Goal: Task Accomplishment & Management: Use online tool/utility

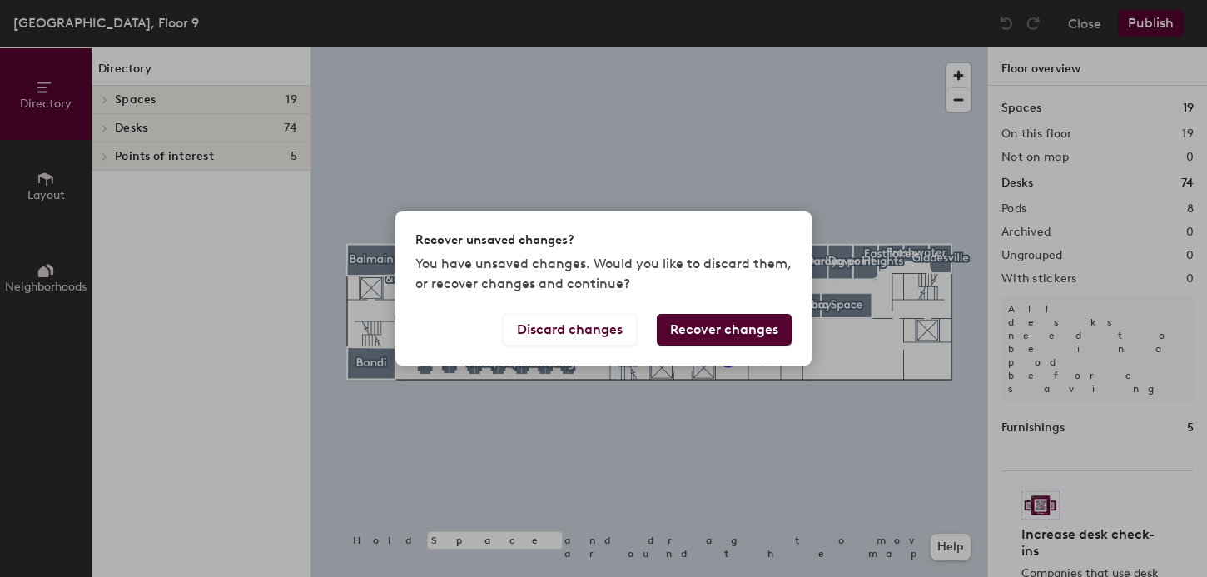
click at [708, 323] on button "Recover changes" at bounding box center [724, 330] width 135 height 32
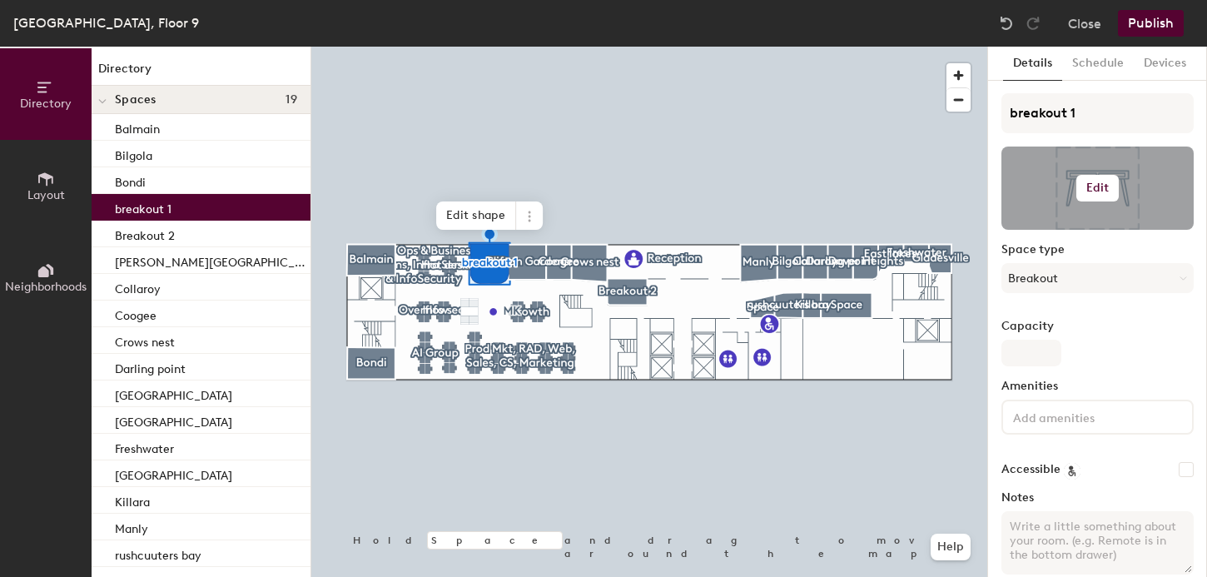
click at [1090, 188] on h6 "Edit" at bounding box center [1098, 188] width 23 height 13
click at [1052, 227] on input "file" at bounding box center [1111, 236] width 191 height 25
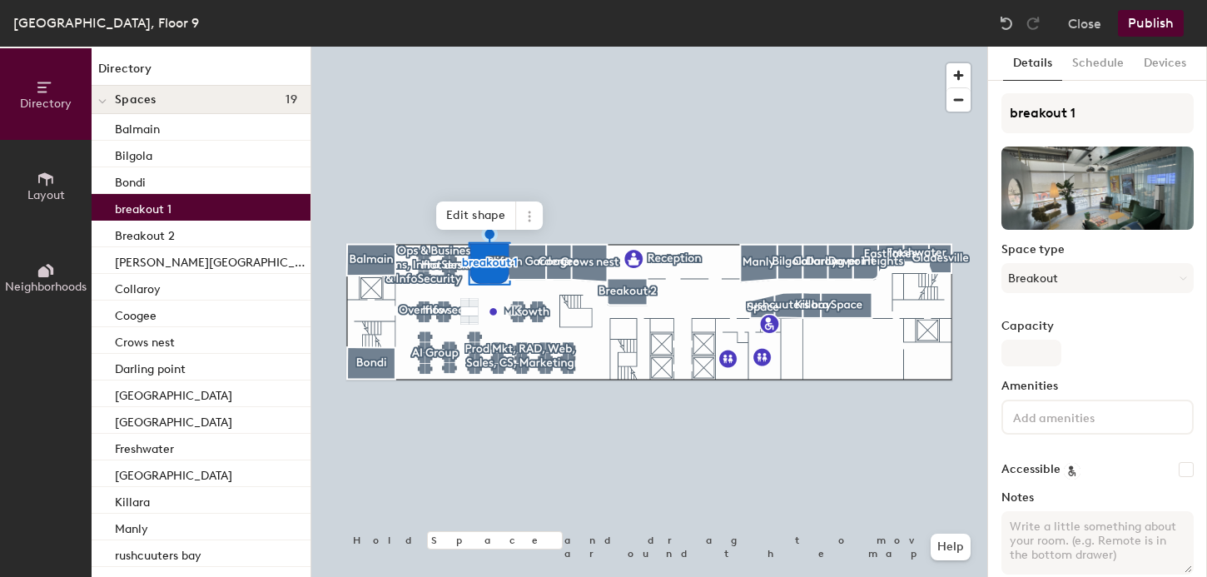
click at [1137, 25] on button "Publish" at bounding box center [1151, 23] width 66 height 27
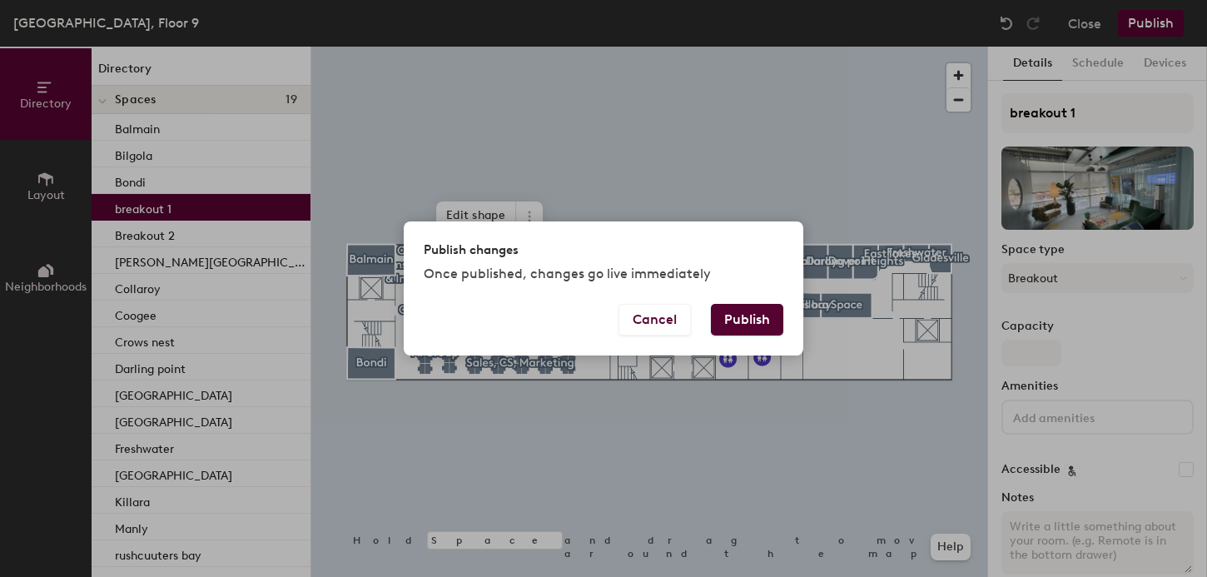
click at [736, 323] on button "Publish" at bounding box center [747, 320] width 72 height 32
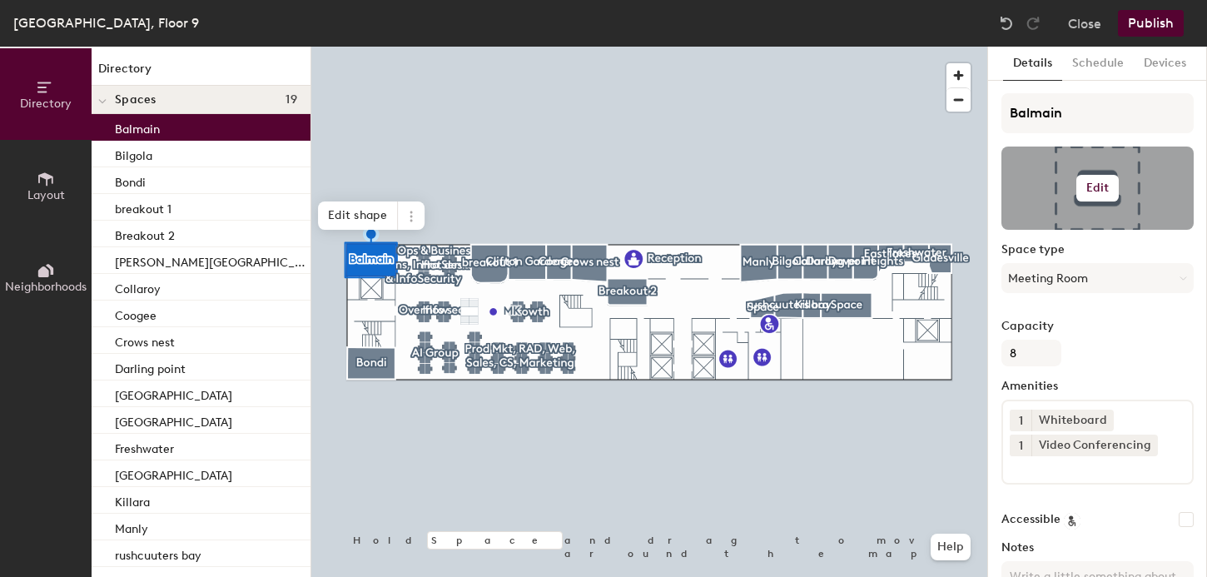
click at [1096, 191] on h6 "Edit" at bounding box center [1098, 188] width 23 height 13
click at [1041, 231] on input "file" at bounding box center [1111, 236] width 191 height 25
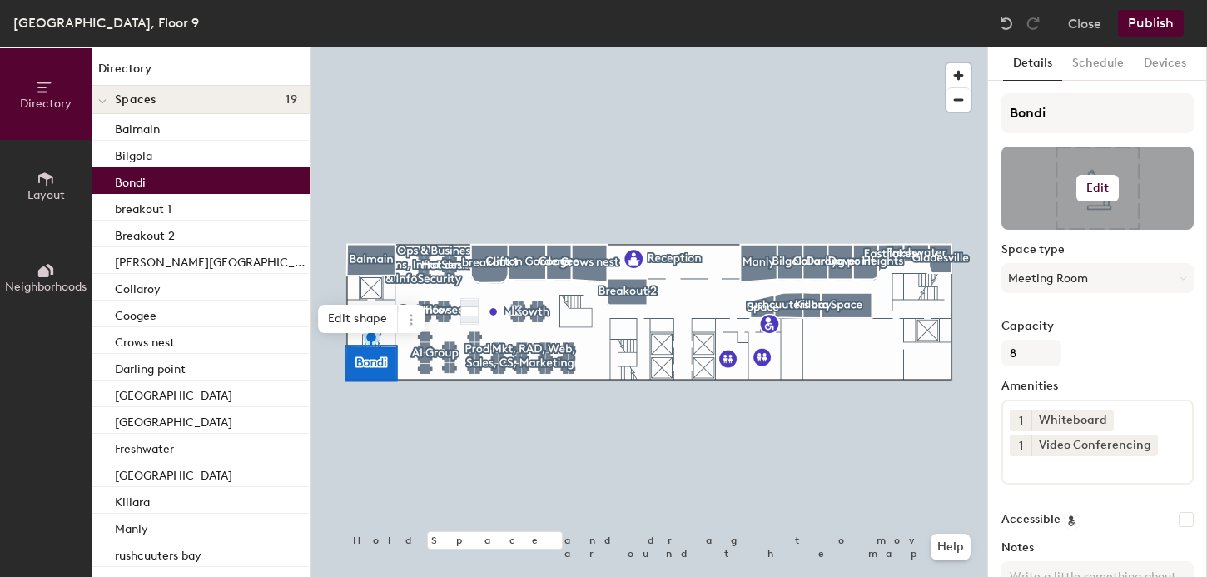
click at [1106, 175] on button "Edit" at bounding box center [1098, 188] width 43 height 27
click at [1048, 236] on input "file" at bounding box center [1111, 236] width 191 height 25
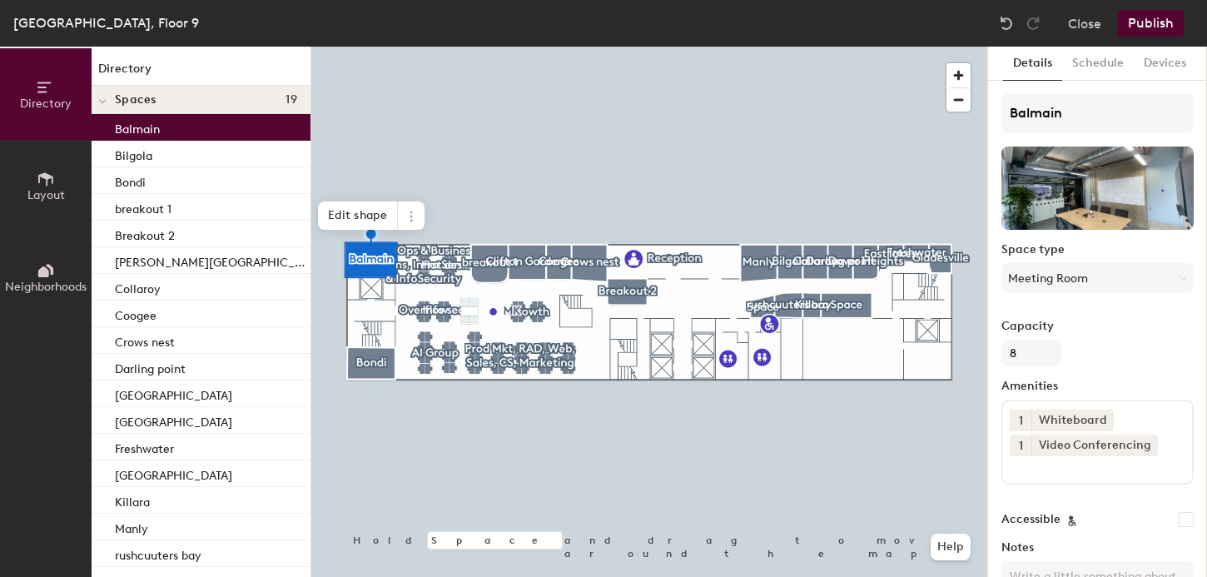
click at [1131, 19] on button "Publish" at bounding box center [1151, 23] width 66 height 27
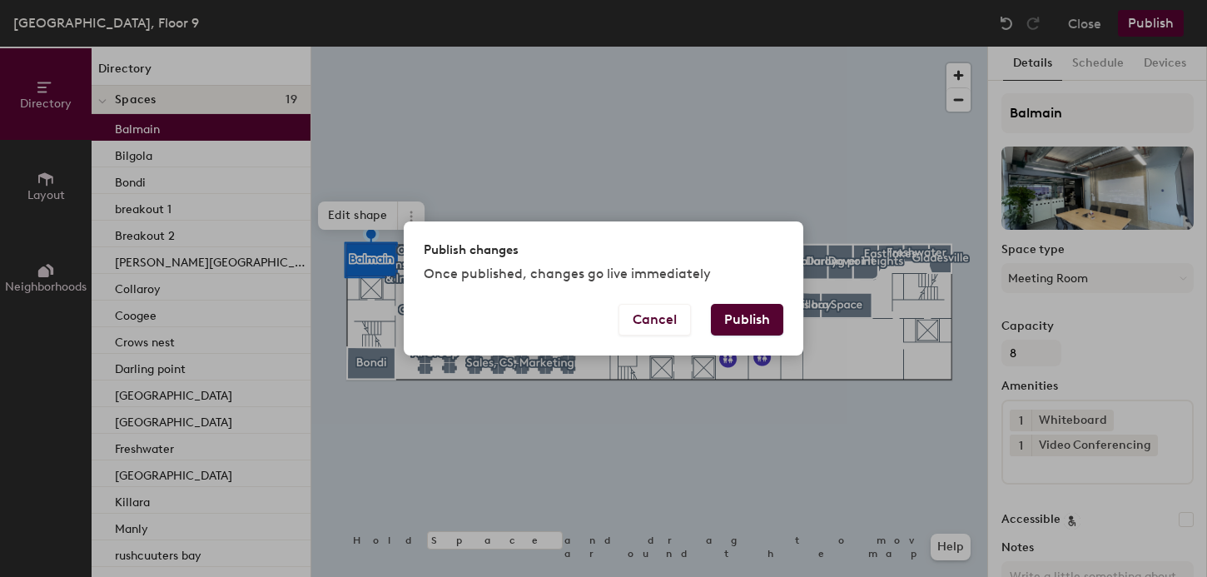
click at [748, 328] on button "Publish" at bounding box center [747, 320] width 72 height 32
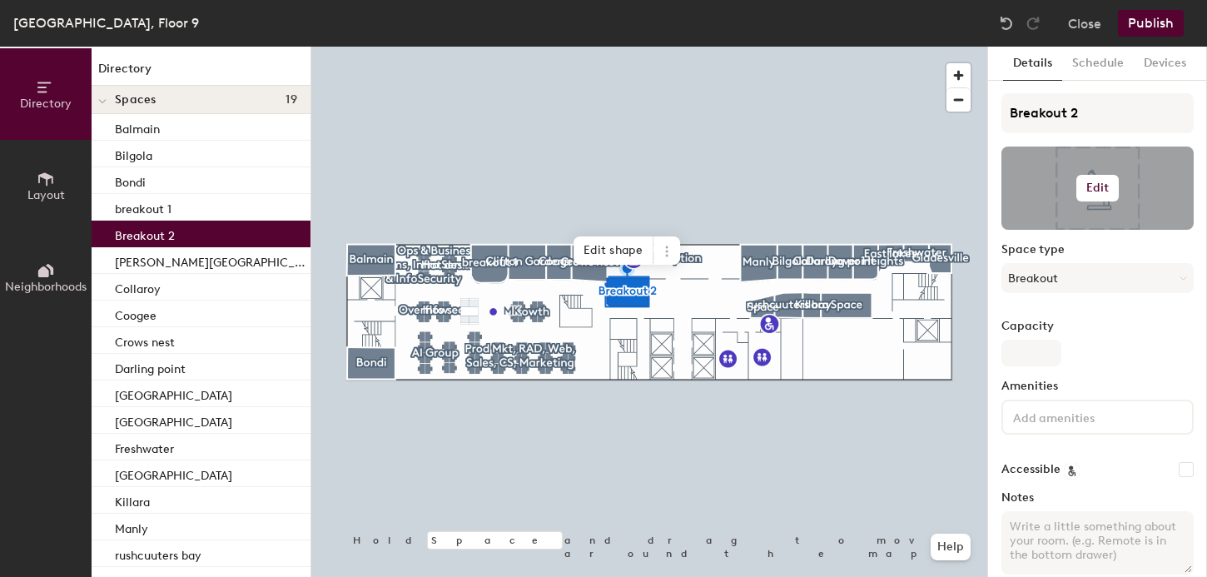
click at [1089, 182] on h6 "Edit" at bounding box center [1098, 188] width 23 height 13
click at [1042, 232] on input "file" at bounding box center [1111, 236] width 191 height 25
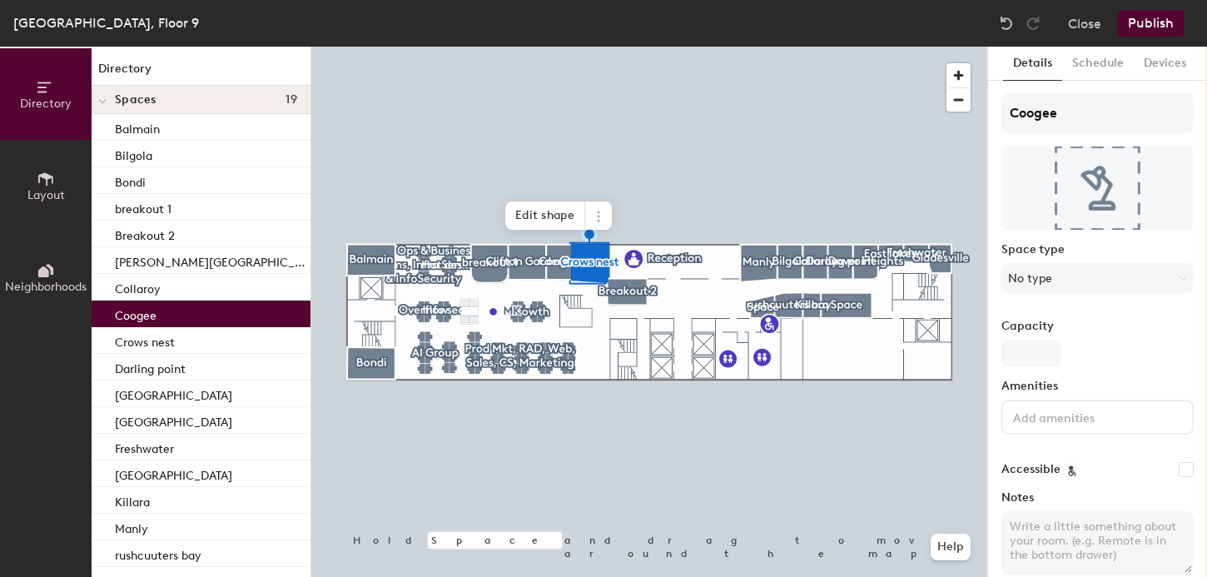
click at [594, 47] on div at bounding box center [649, 47] width 676 height 0
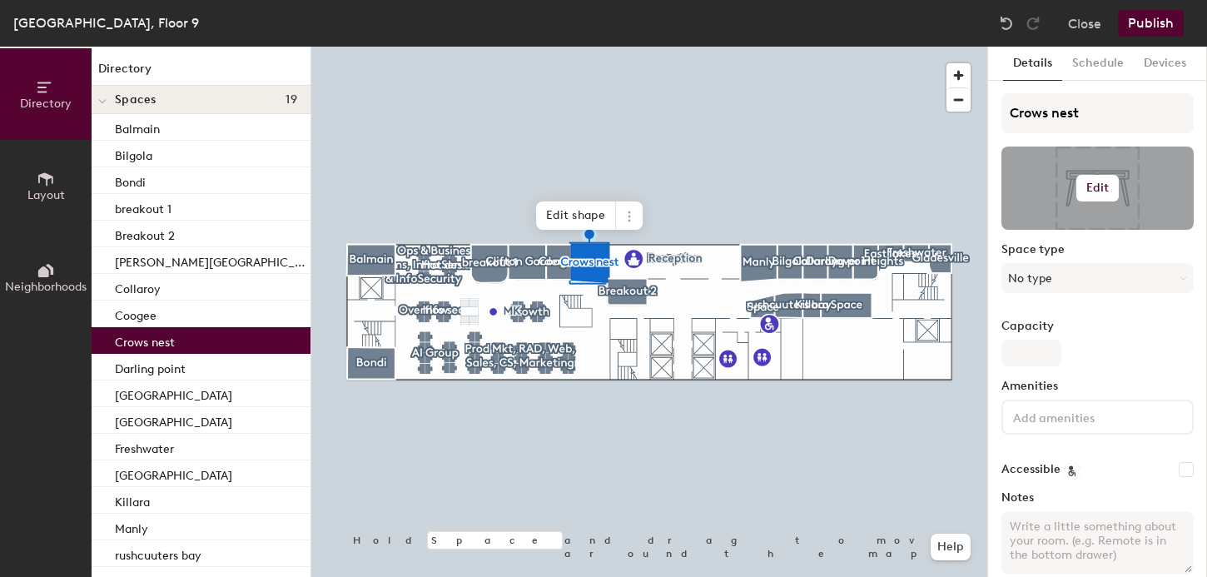
click at [1087, 188] on h6 "Edit" at bounding box center [1098, 188] width 23 height 13
click at [1060, 224] on input "file" at bounding box center [1111, 236] width 191 height 25
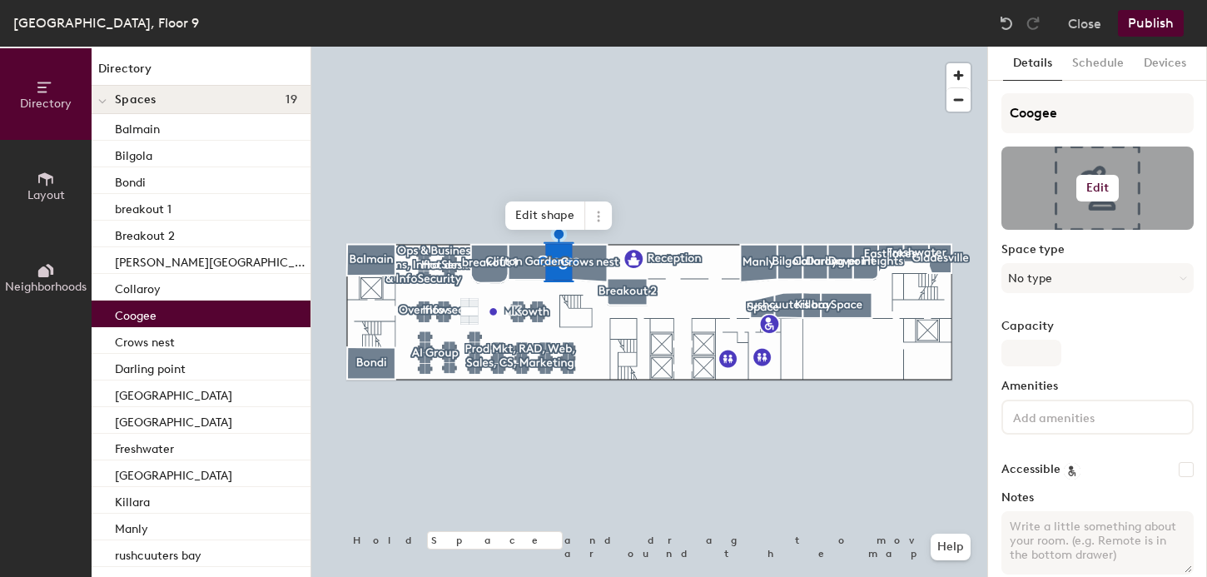
click at [1096, 184] on h6 "Edit" at bounding box center [1098, 188] width 23 height 13
click at [1053, 228] on input "file" at bounding box center [1111, 236] width 191 height 25
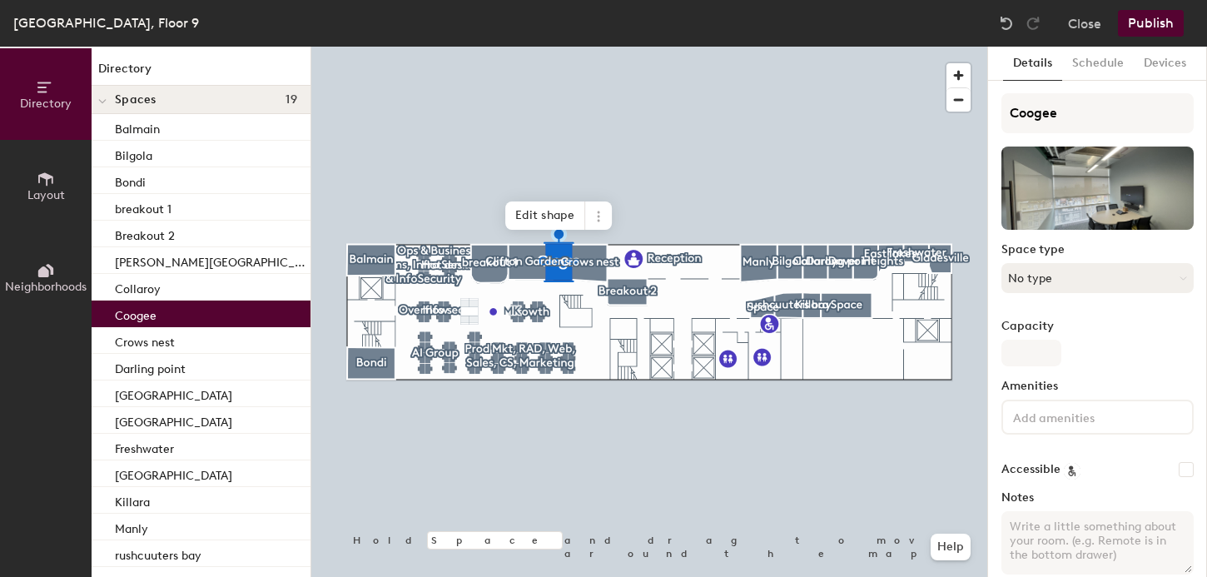
click at [1065, 272] on button "No type" at bounding box center [1098, 278] width 192 height 30
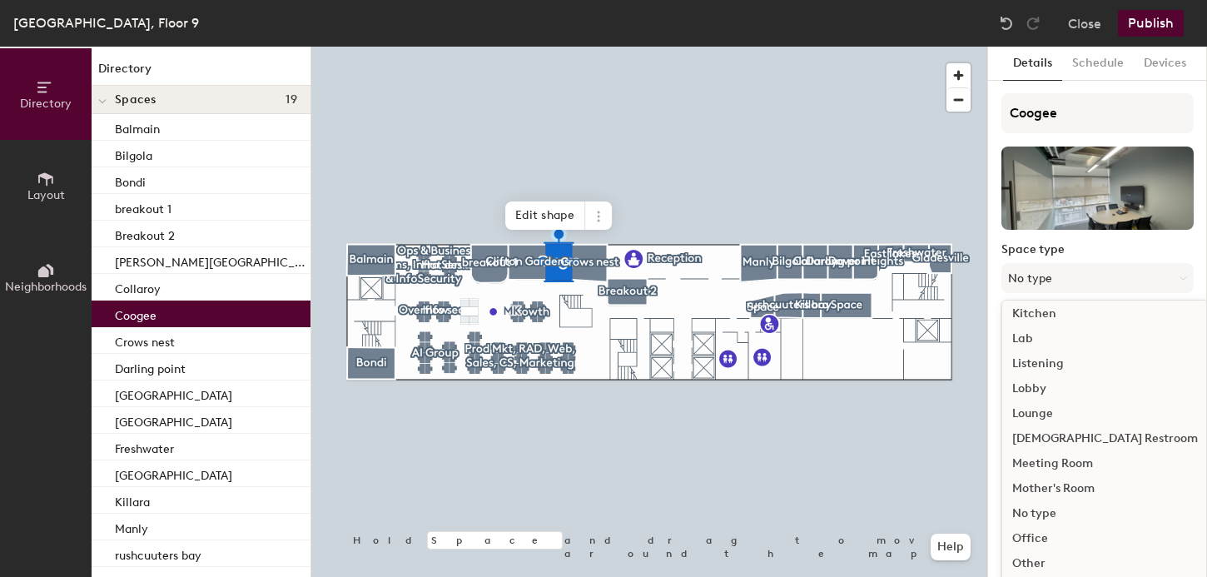
scroll to position [308, 0]
click at [1043, 464] on div "Meeting Room" at bounding box center [1106, 461] width 206 height 25
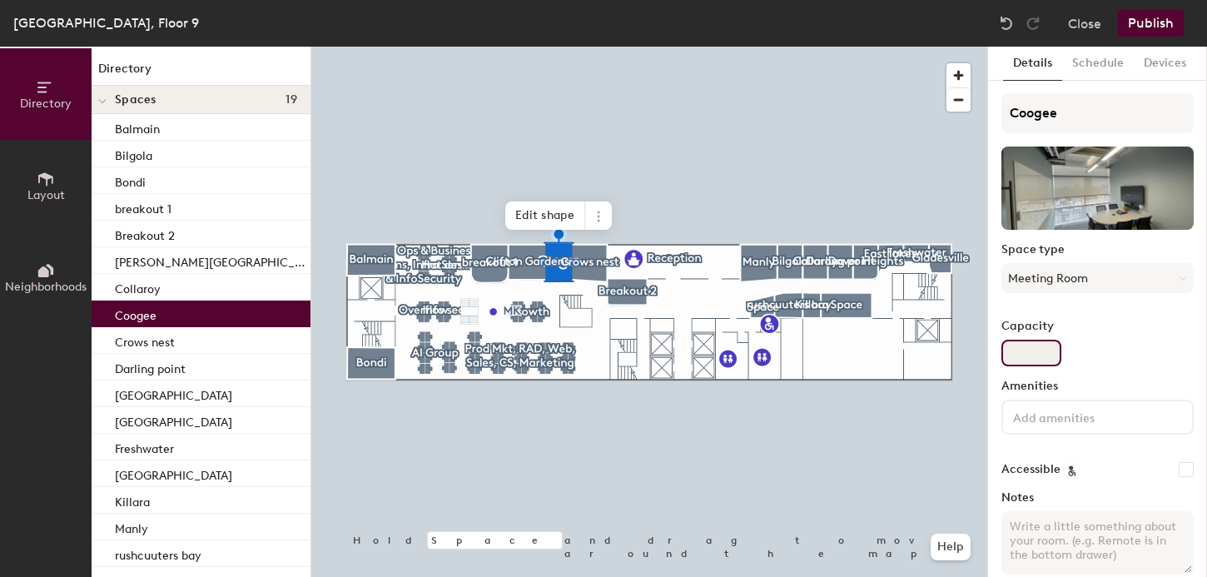
click at [1028, 350] on input "Capacity" at bounding box center [1032, 353] width 60 height 27
type input "5"
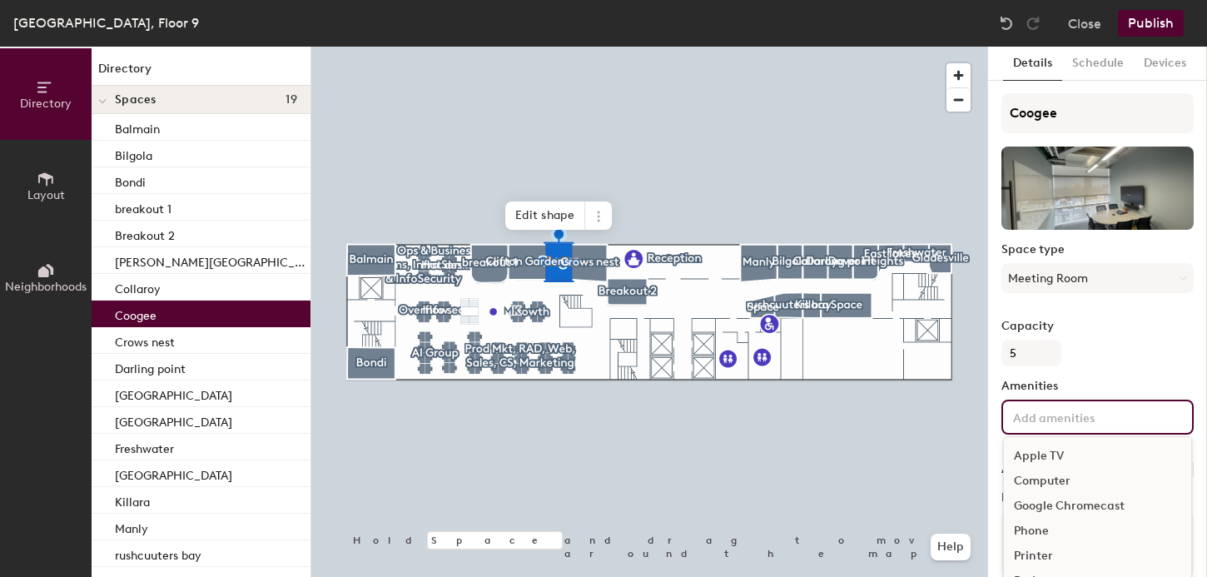
click at [1040, 421] on input at bounding box center [1085, 416] width 150 height 20
click at [1043, 551] on div "Video Conferencing" at bounding box center [1097, 557] width 187 height 25
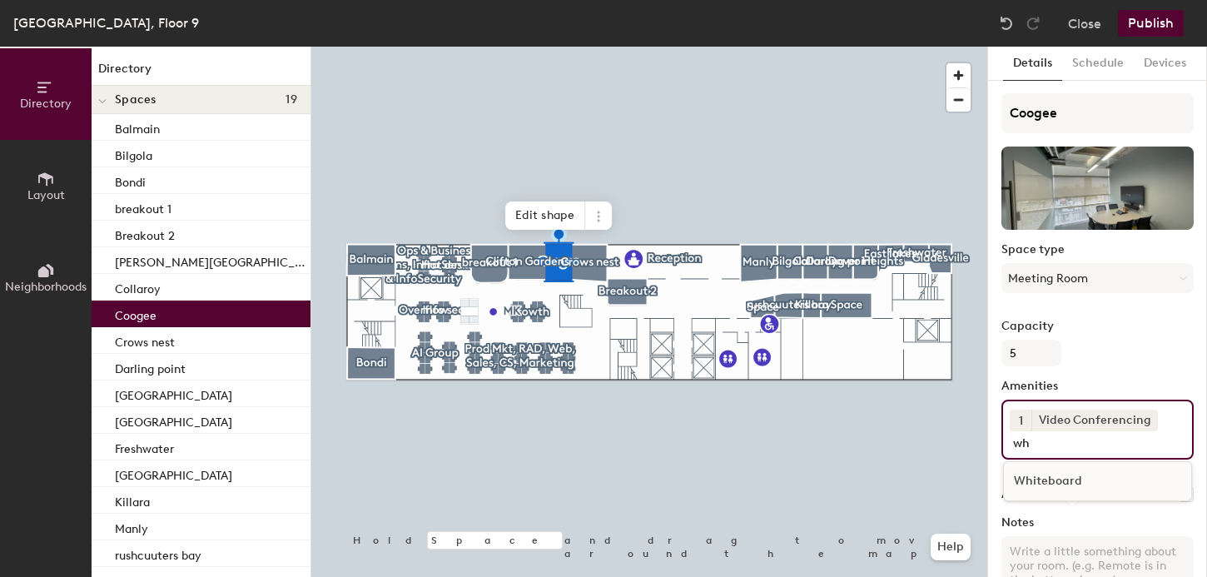
type input "wh"
click at [1038, 476] on div "Whiteboard" at bounding box center [1097, 481] width 187 height 25
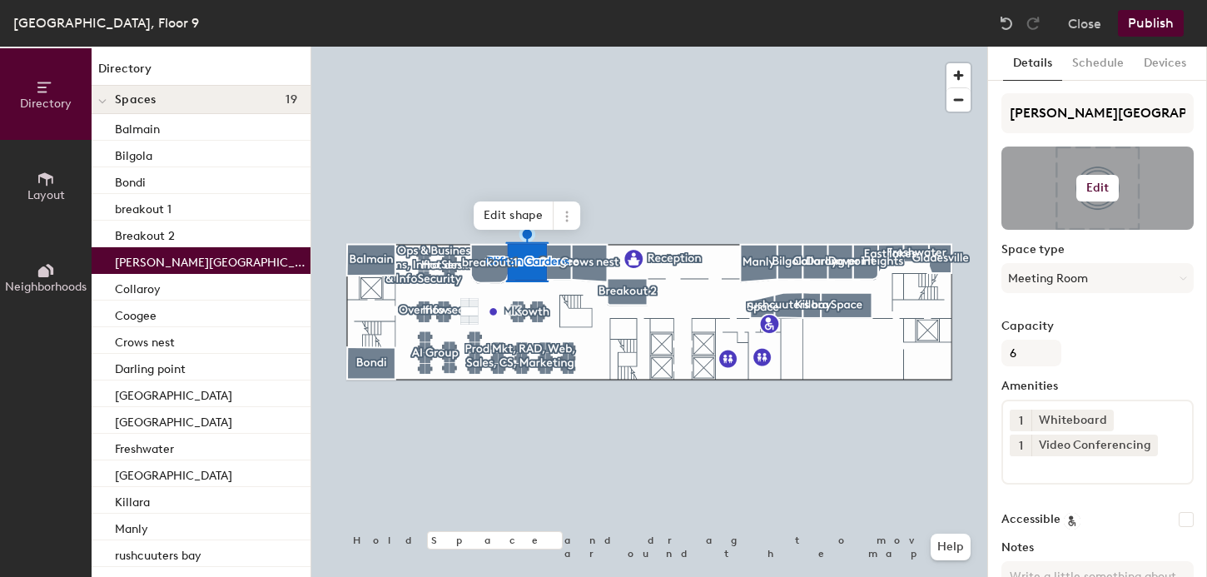
click at [1104, 192] on h6 "Edit" at bounding box center [1098, 188] width 23 height 13
click at [1050, 227] on input "file" at bounding box center [1111, 236] width 191 height 25
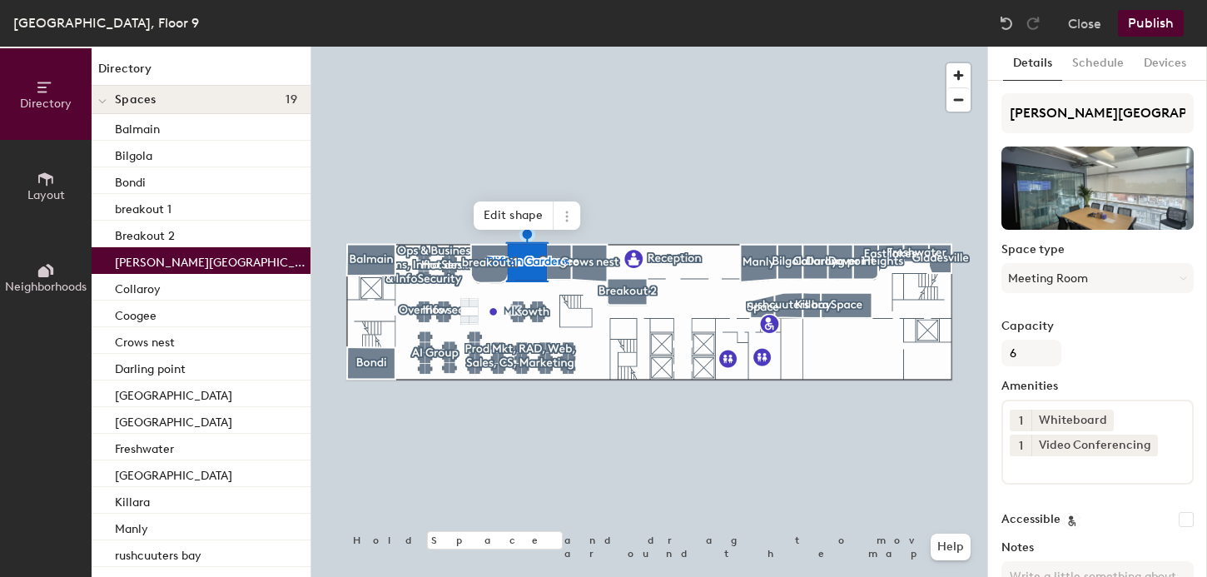
click at [1156, 20] on button "Publish" at bounding box center [1151, 23] width 66 height 27
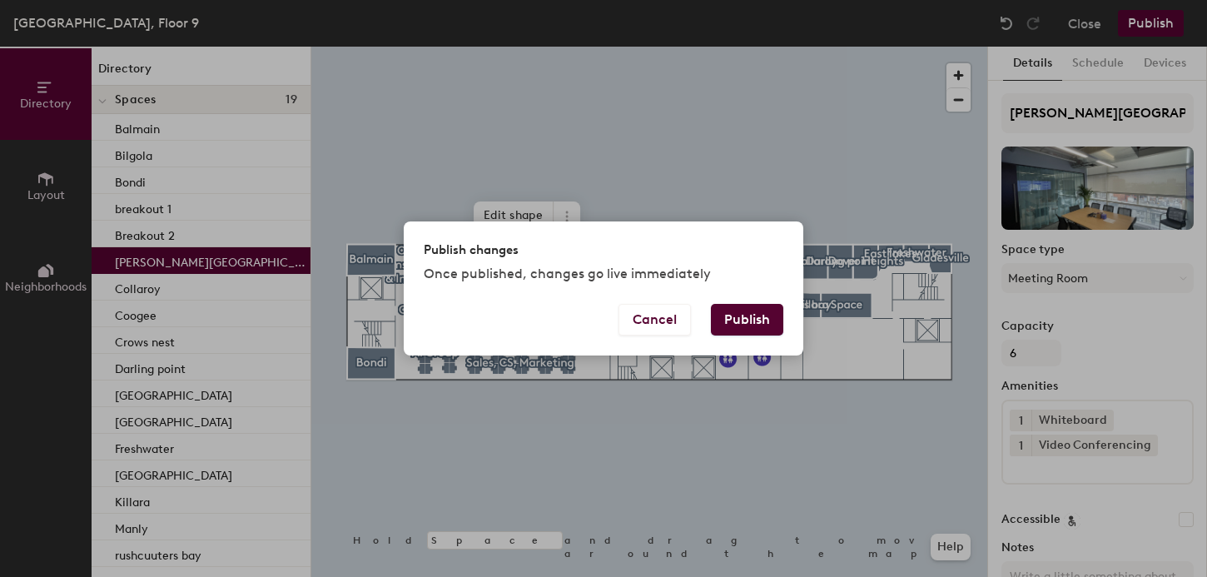
click at [750, 328] on button "Publish" at bounding box center [747, 320] width 72 height 32
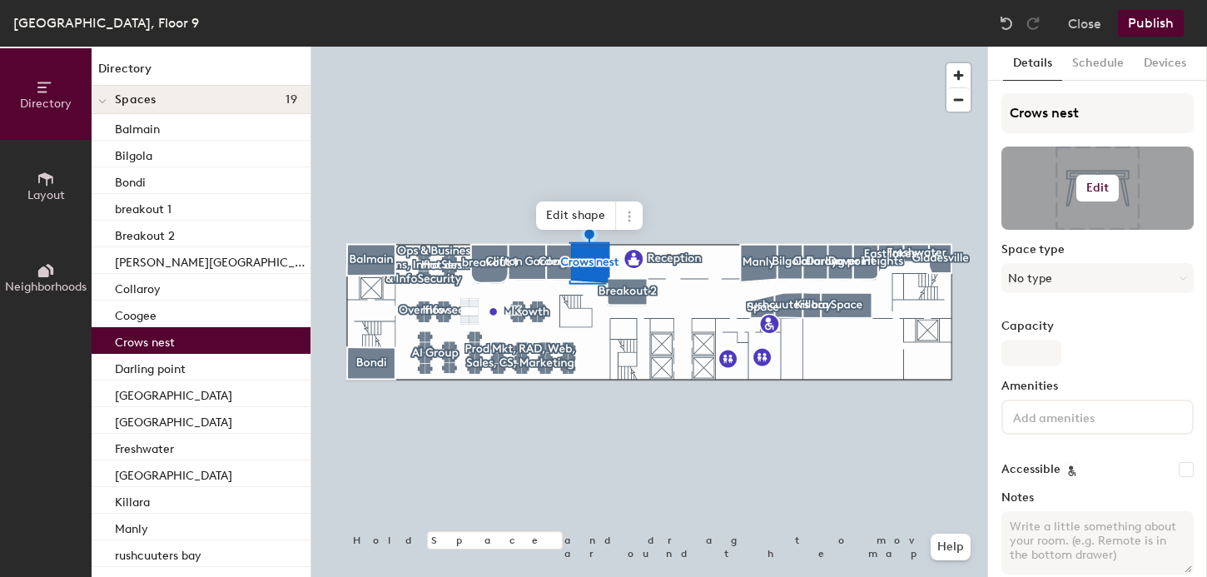
click at [1092, 187] on h6 "Edit" at bounding box center [1098, 188] width 23 height 13
click at [1062, 231] on input "file" at bounding box center [1111, 236] width 191 height 25
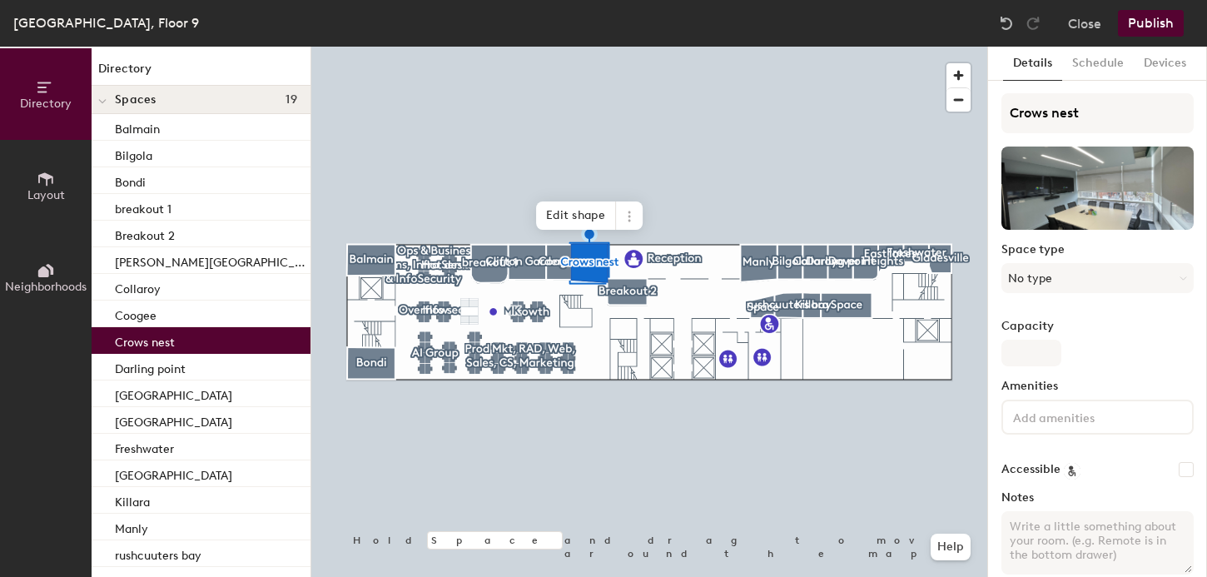
click at [1145, 22] on button "Publish" at bounding box center [1151, 23] width 66 height 27
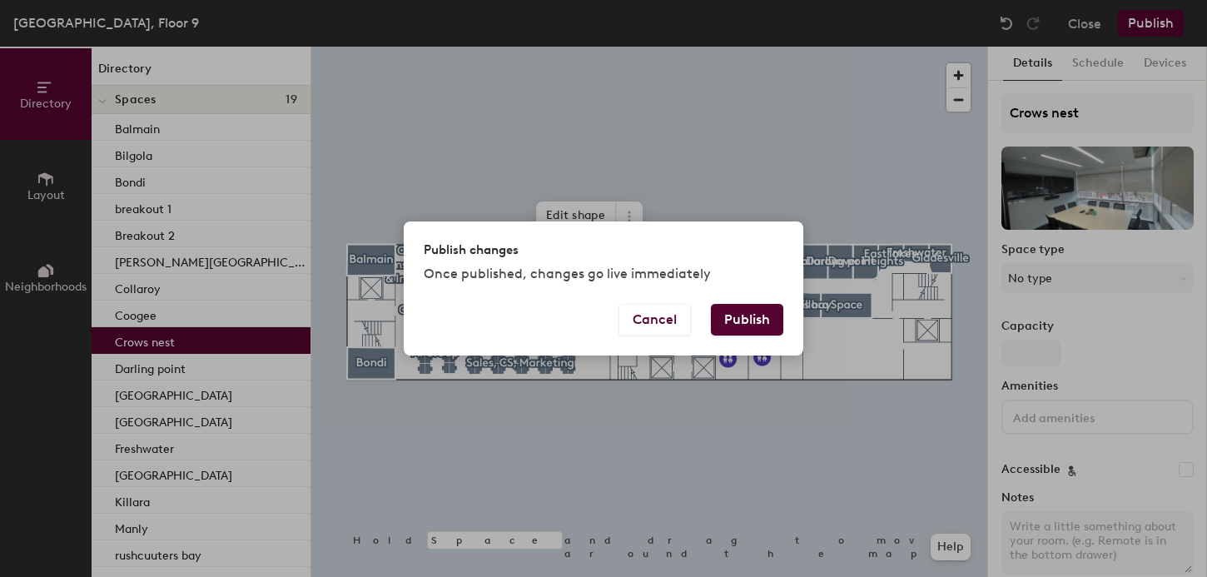
click at [743, 325] on button "Publish" at bounding box center [747, 320] width 72 height 32
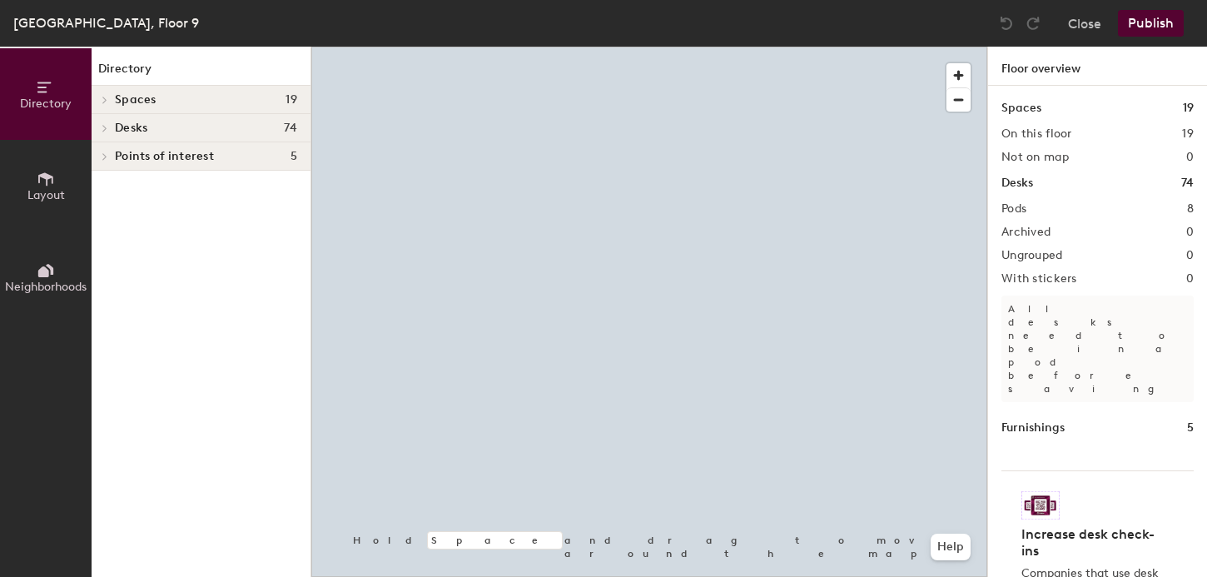
click at [788, 47] on div at bounding box center [649, 47] width 676 height 0
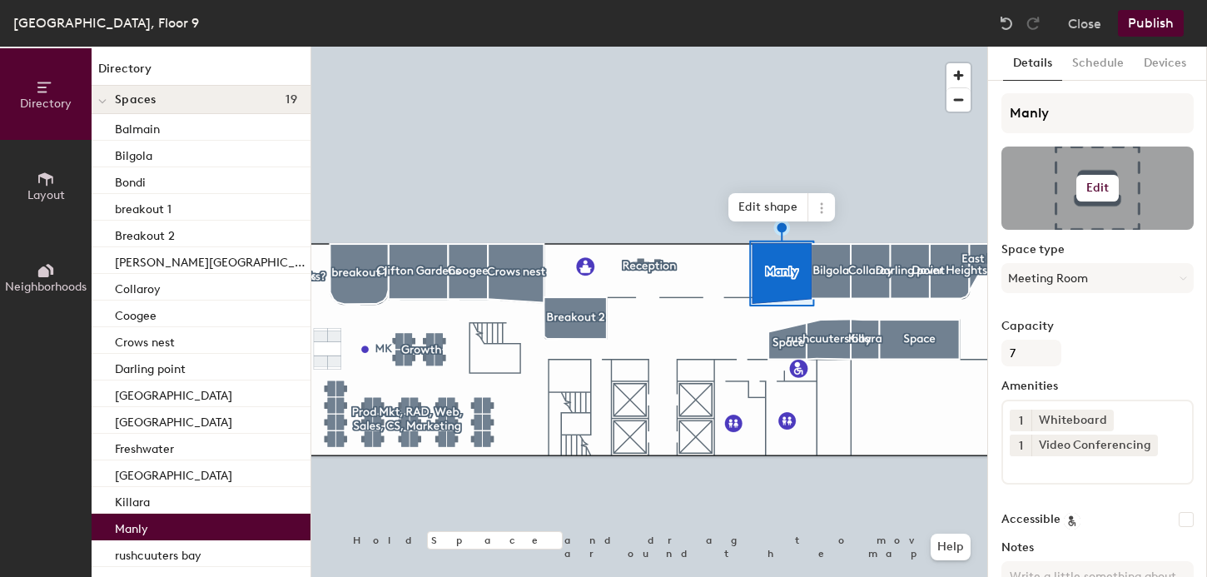
click at [1096, 179] on button "Edit" at bounding box center [1098, 188] width 43 height 27
click at [1044, 236] on input "file" at bounding box center [1111, 236] width 191 height 25
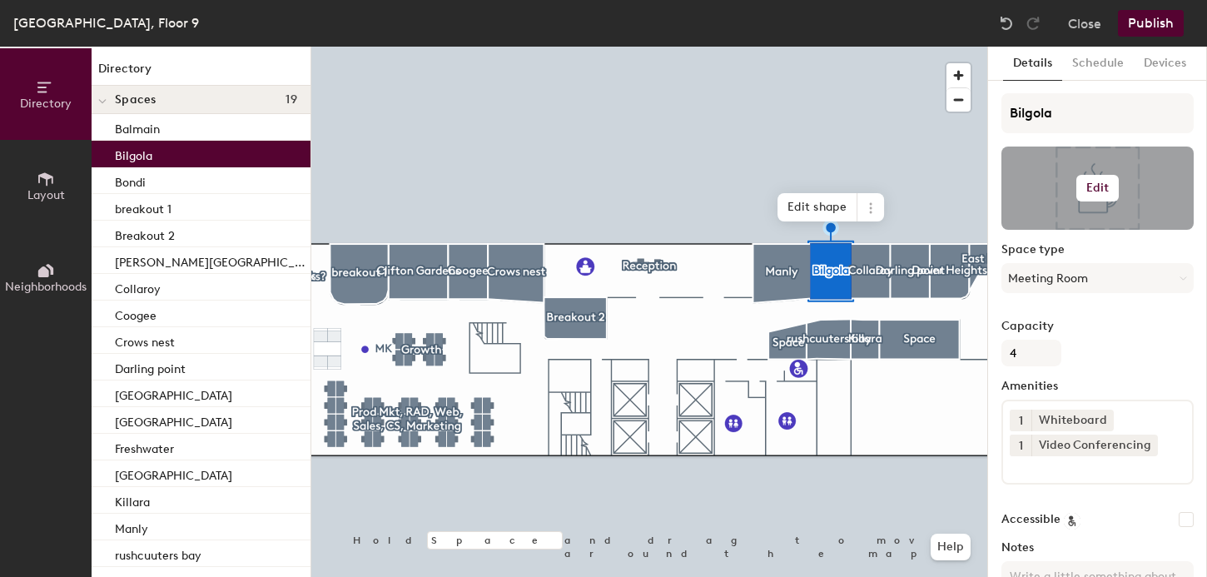
click at [1101, 182] on h6 "Edit" at bounding box center [1098, 188] width 23 height 13
click at [1042, 240] on input "file" at bounding box center [1111, 236] width 191 height 25
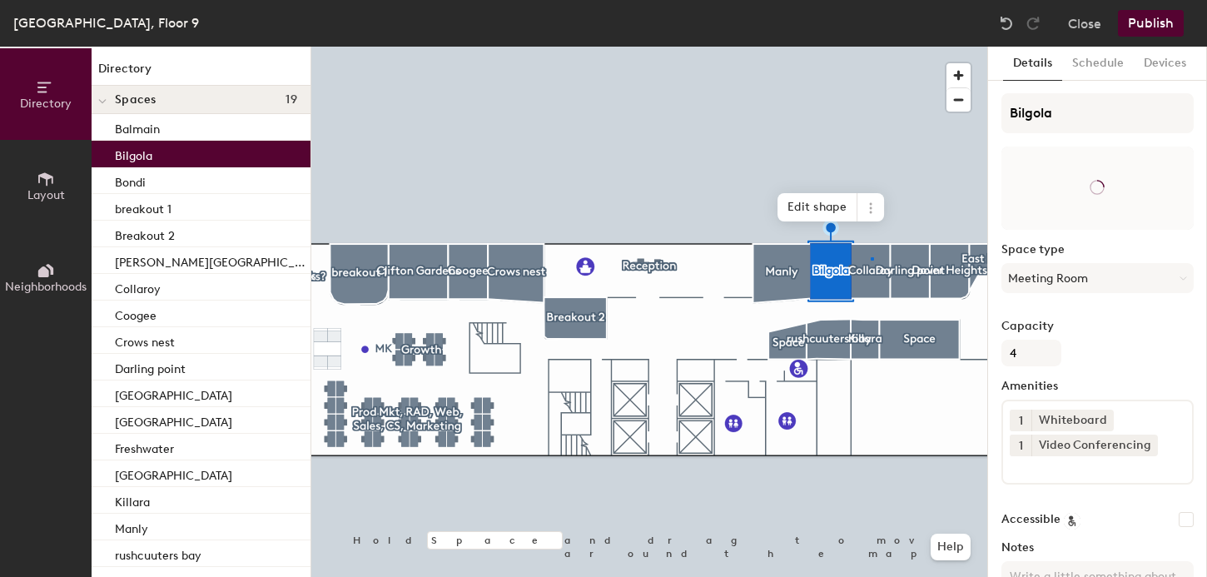
click at [871, 47] on div at bounding box center [649, 47] width 676 height 0
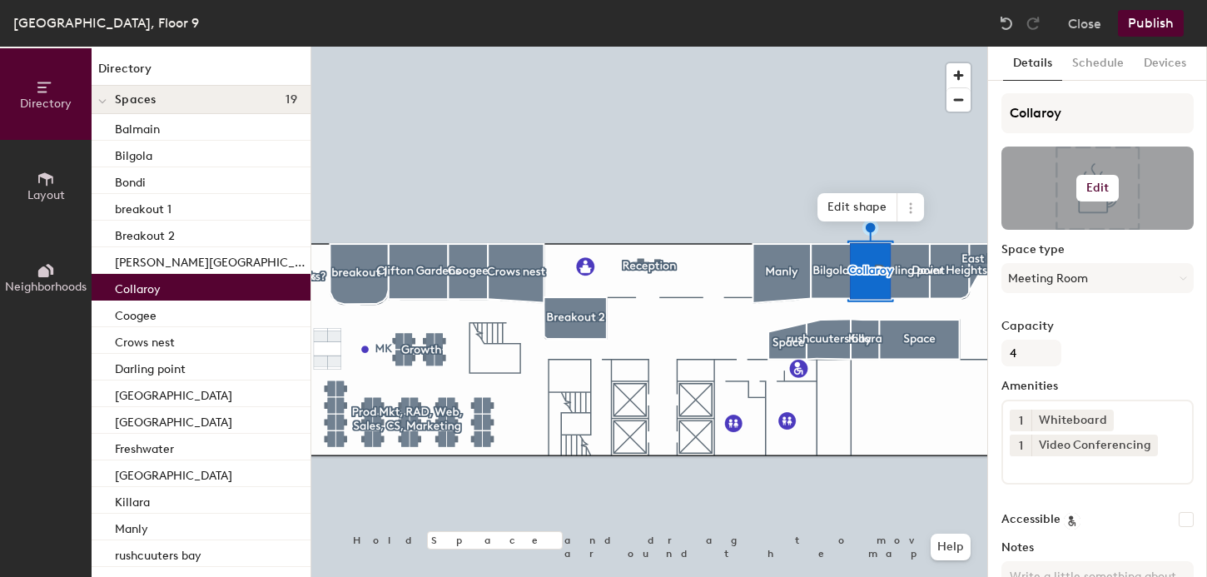
click at [1097, 186] on h6 "Edit" at bounding box center [1098, 188] width 23 height 13
click at [1057, 231] on input "file" at bounding box center [1111, 236] width 191 height 25
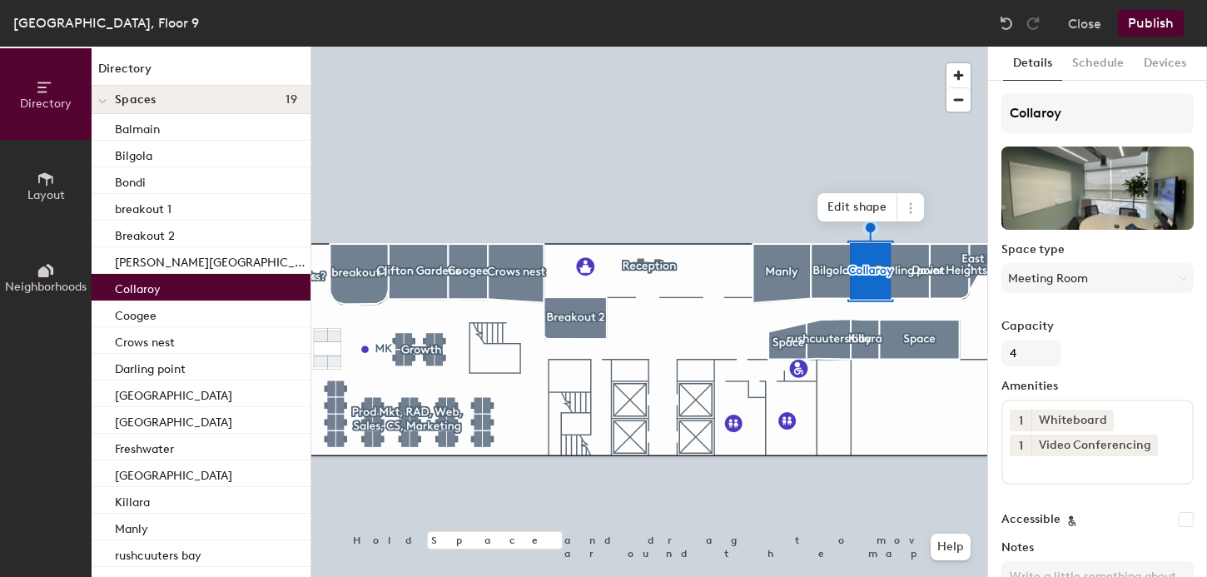
click at [919, 47] on div at bounding box center [649, 47] width 676 height 0
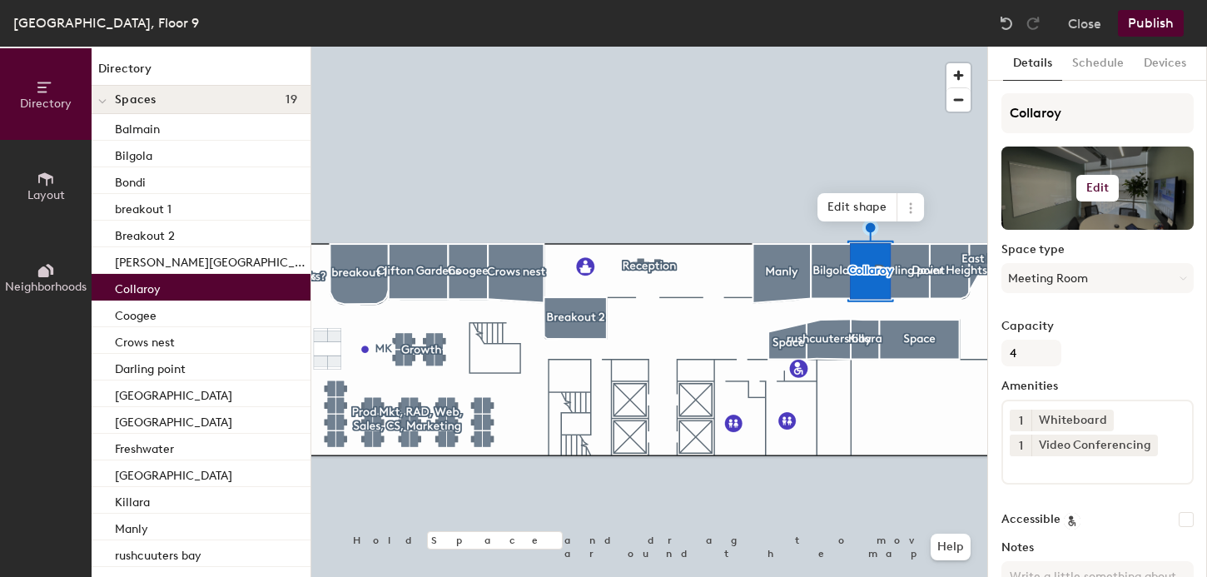
click at [1071, 181] on div at bounding box center [1098, 188] width 192 height 83
click at [1093, 191] on h6 "Edit" at bounding box center [1098, 188] width 23 height 13
click at [1043, 228] on input "file" at bounding box center [1111, 236] width 191 height 25
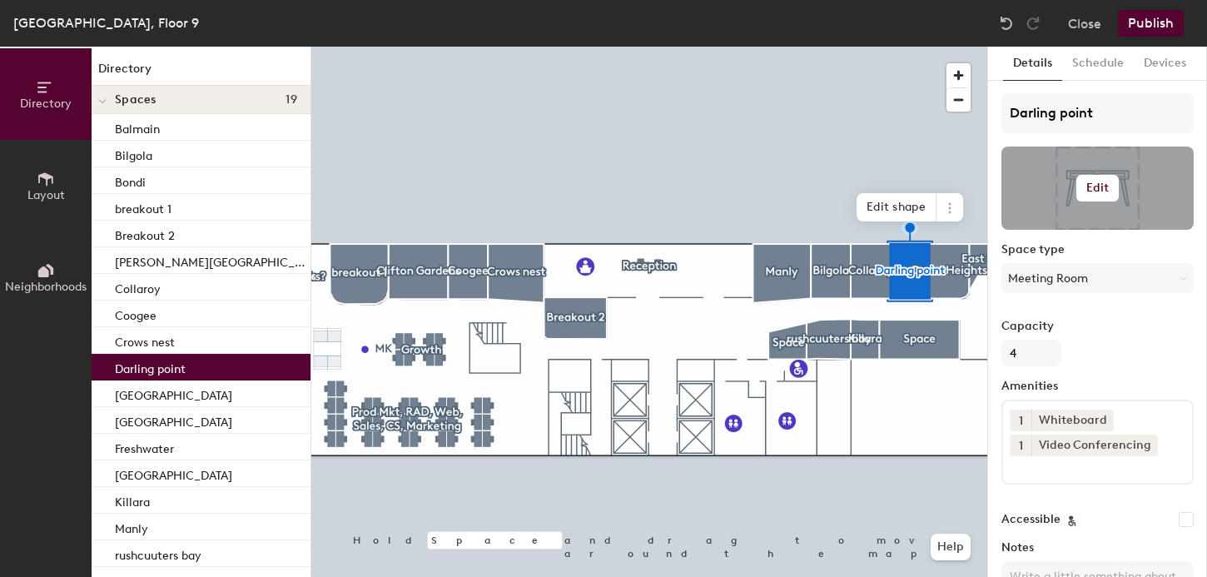
click at [1089, 191] on h6 "Edit" at bounding box center [1098, 188] width 23 height 13
click at [1048, 231] on input "file" at bounding box center [1111, 236] width 191 height 25
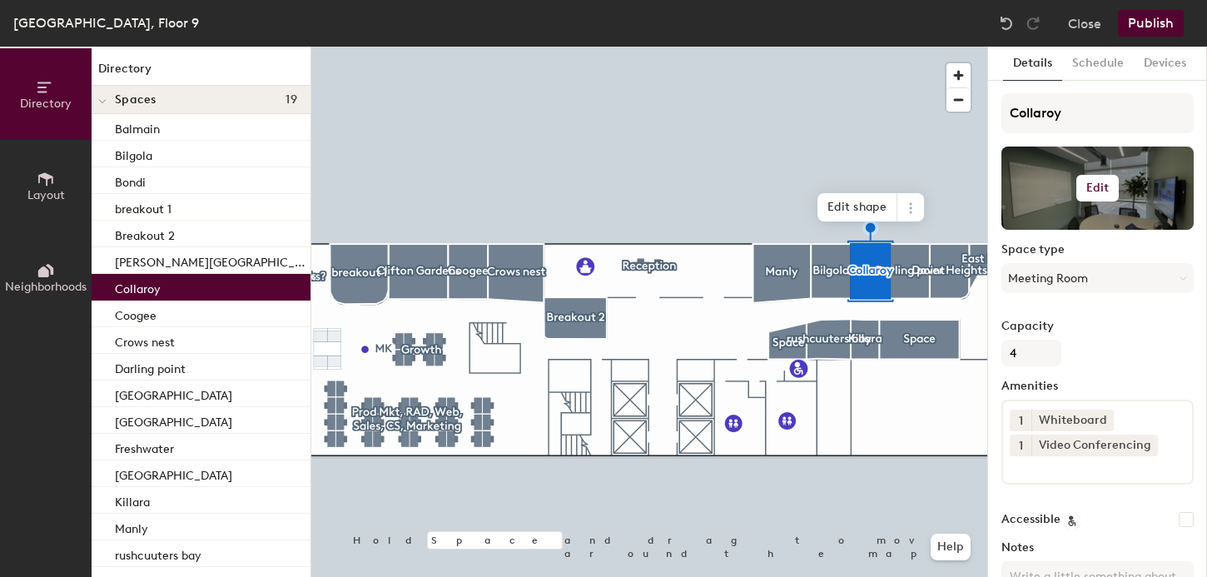
click at [1090, 186] on h6 "Edit" at bounding box center [1098, 188] width 23 height 13
click at [1033, 251] on span "Remove" at bounding box center [1098, 253] width 164 height 15
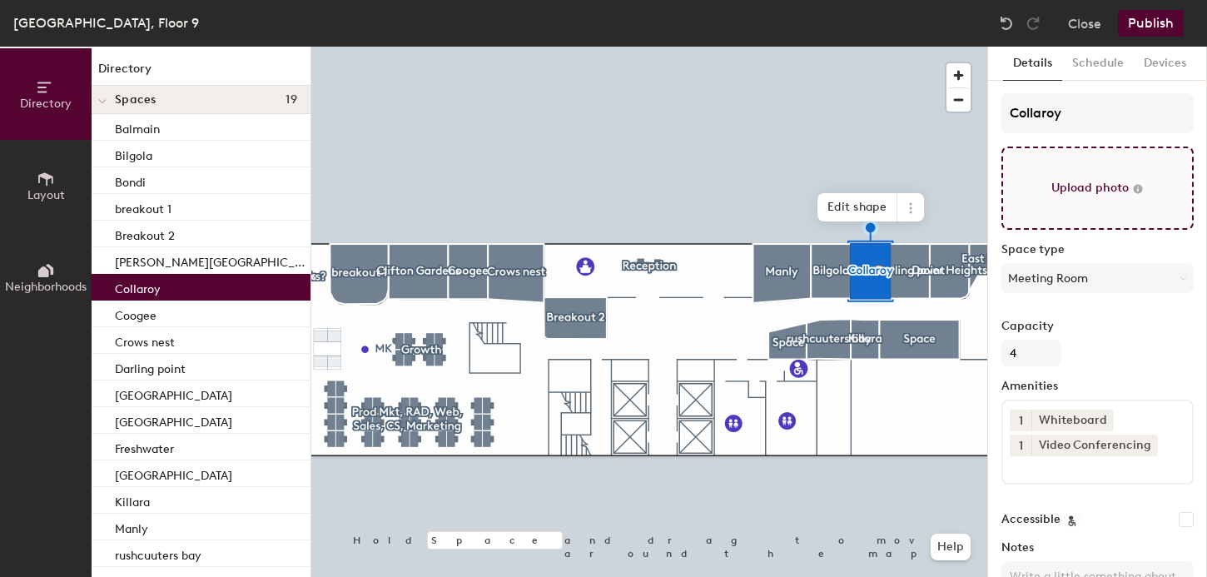
click at [1103, 179] on input "file" at bounding box center [1098, 188] width 192 height 83
type input "C:\fakepath\Bilgola .jpg"
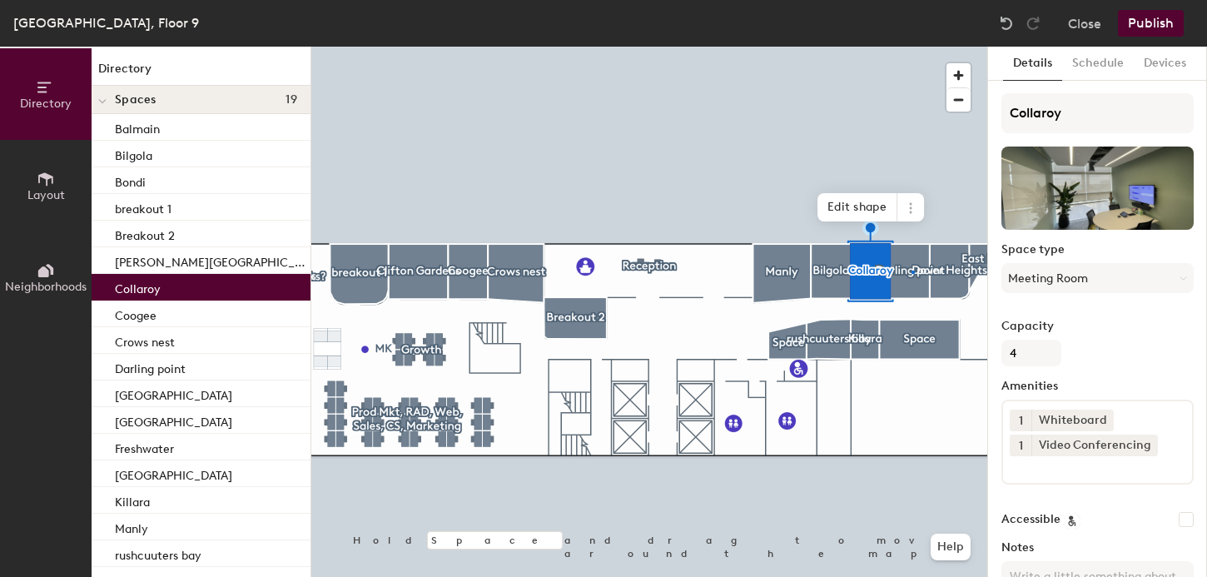
click at [912, 47] on div at bounding box center [649, 47] width 676 height 0
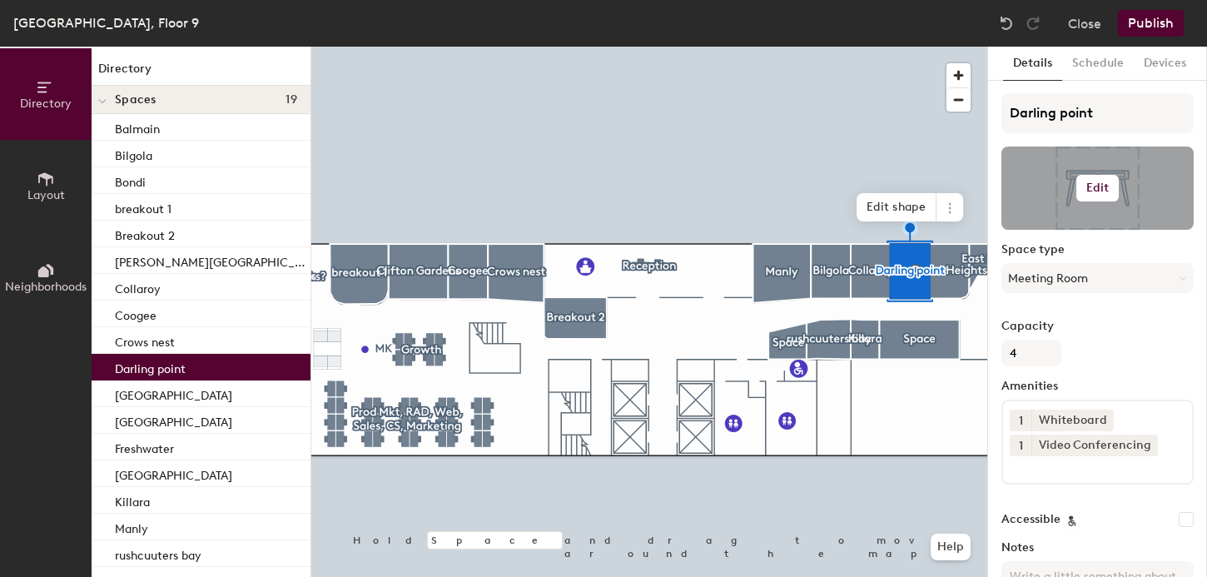
click at [1098, 191] on h6 "Edit" at bounding box center [1098, 188] width 23 height 13
click at [1070, 228] on input "file" at bounding box center [1111, 236] width 191 height 25
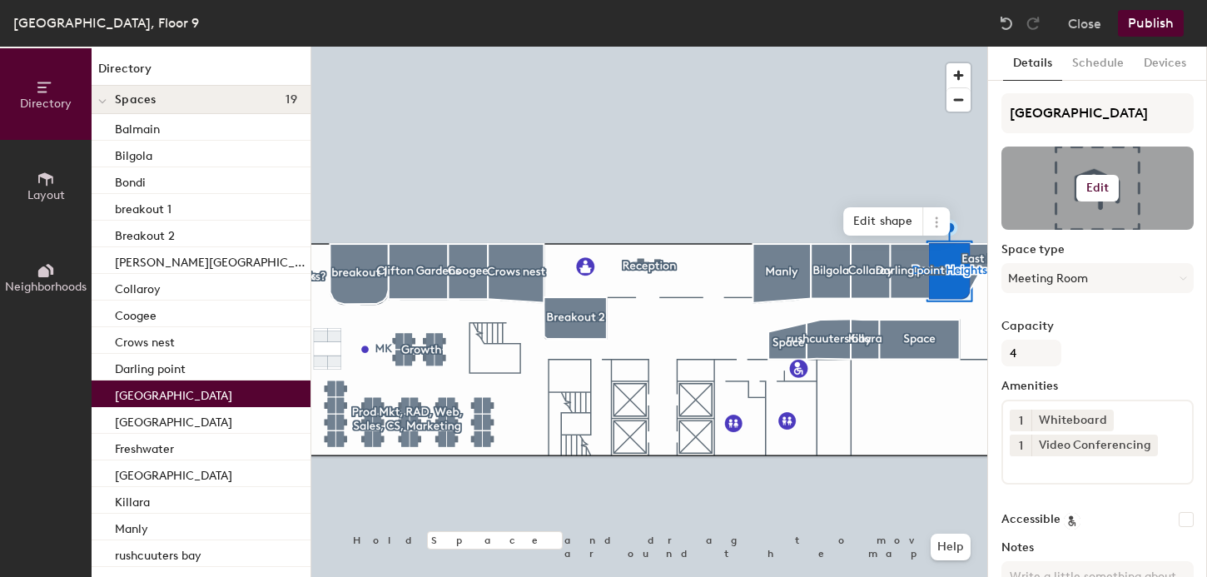
click at [1089, 184] on h6 "Edit" at bounding box center [1098, 188] width 23 height 13
click at [1045, 228] on input "file" at bounding box center [1111, 236] width 191 height 25
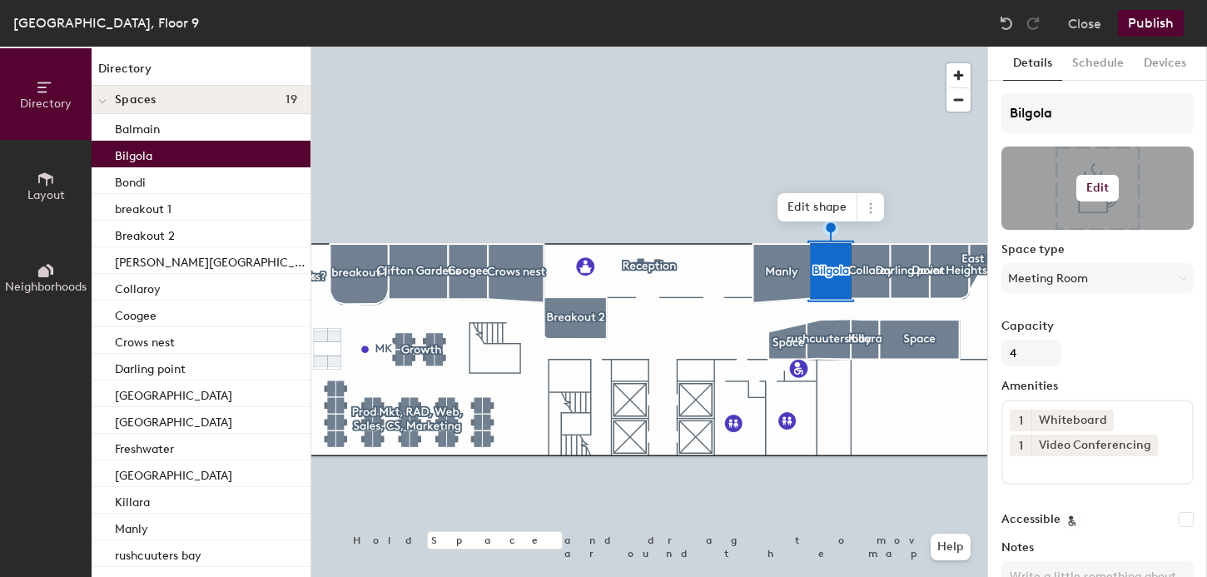
click at [1097, 197] on button "Edit" at bounding box center [1098, 188] width 43 height 27
click at [1048, 229] on input "file" at bounding box center [1111, 236] width 191 height 25
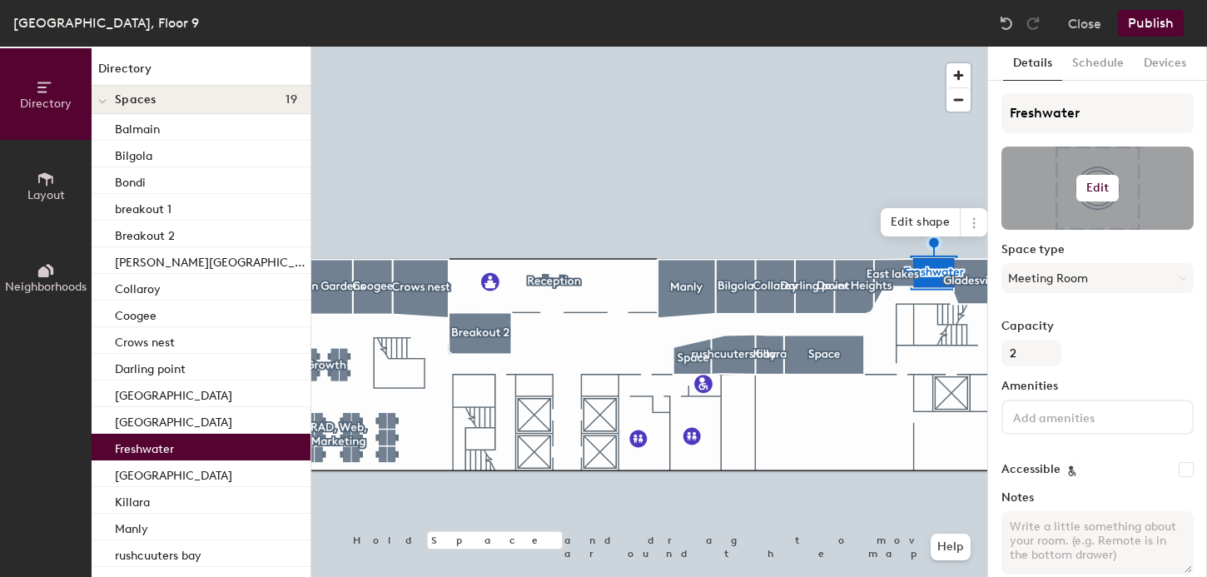
click at [1093, 189] on h6 "Edit" at bounding box center [1098, 188] width 23 height 13
click at [1050, 233] on input "file" at bounding box center [1111, 236] width 191 height 25
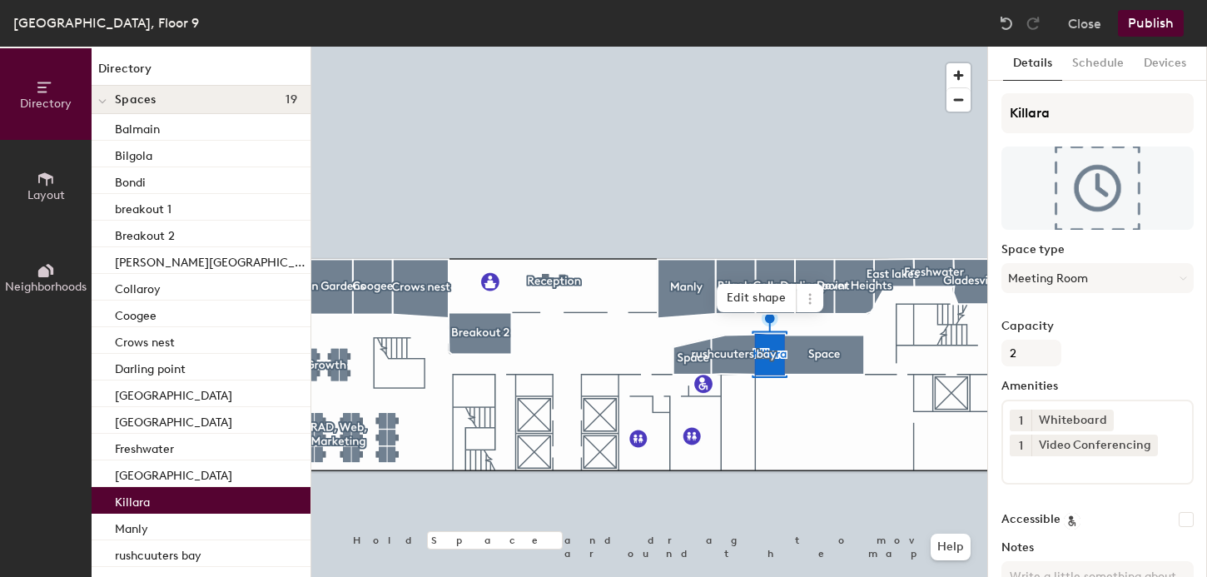
click at [1151, 28] on button "Publish" at bounding box center [1151, 23] width 66 height 27
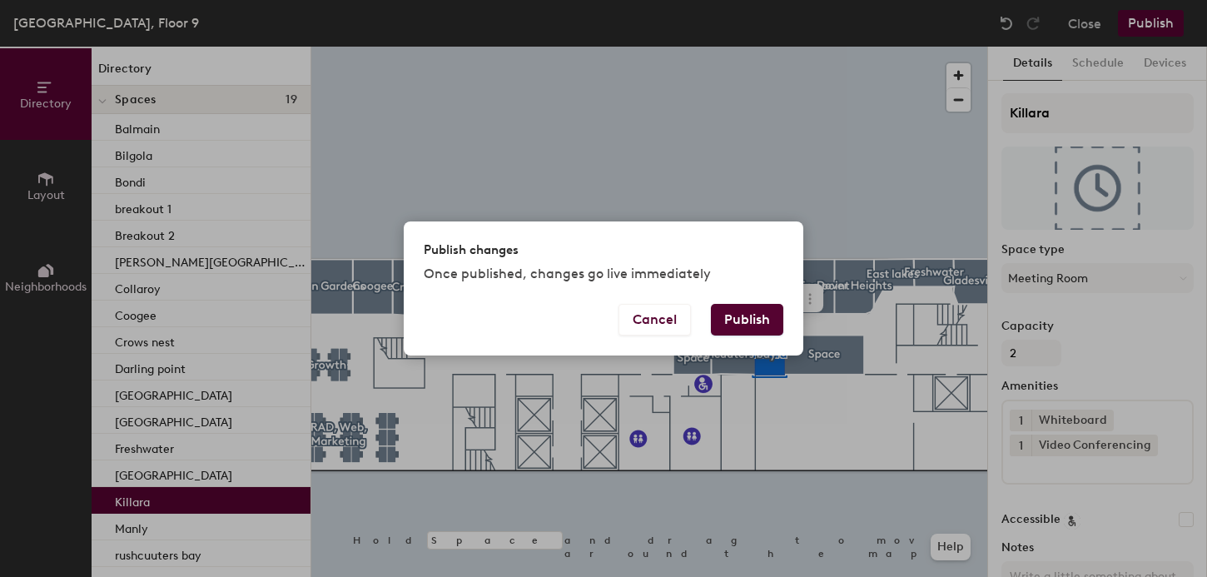
click at [747, 325] on button "Publish" at bounding box center [747, 320] width 72 height 32
